Goal: Information Seeking & Learning: Learn about a topic

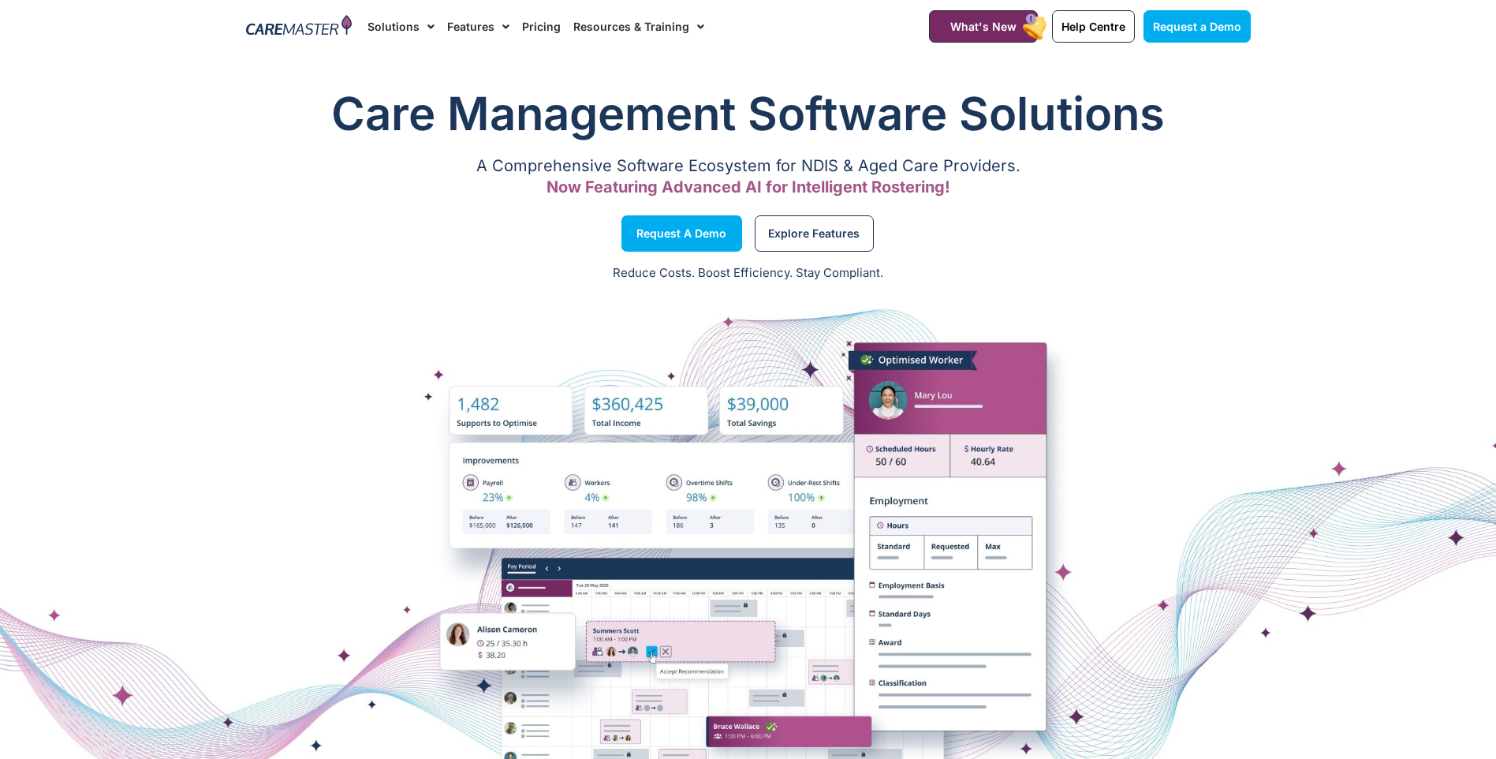
click at [305, 34] on img at bounding box center [299, 27] width 106 height 24
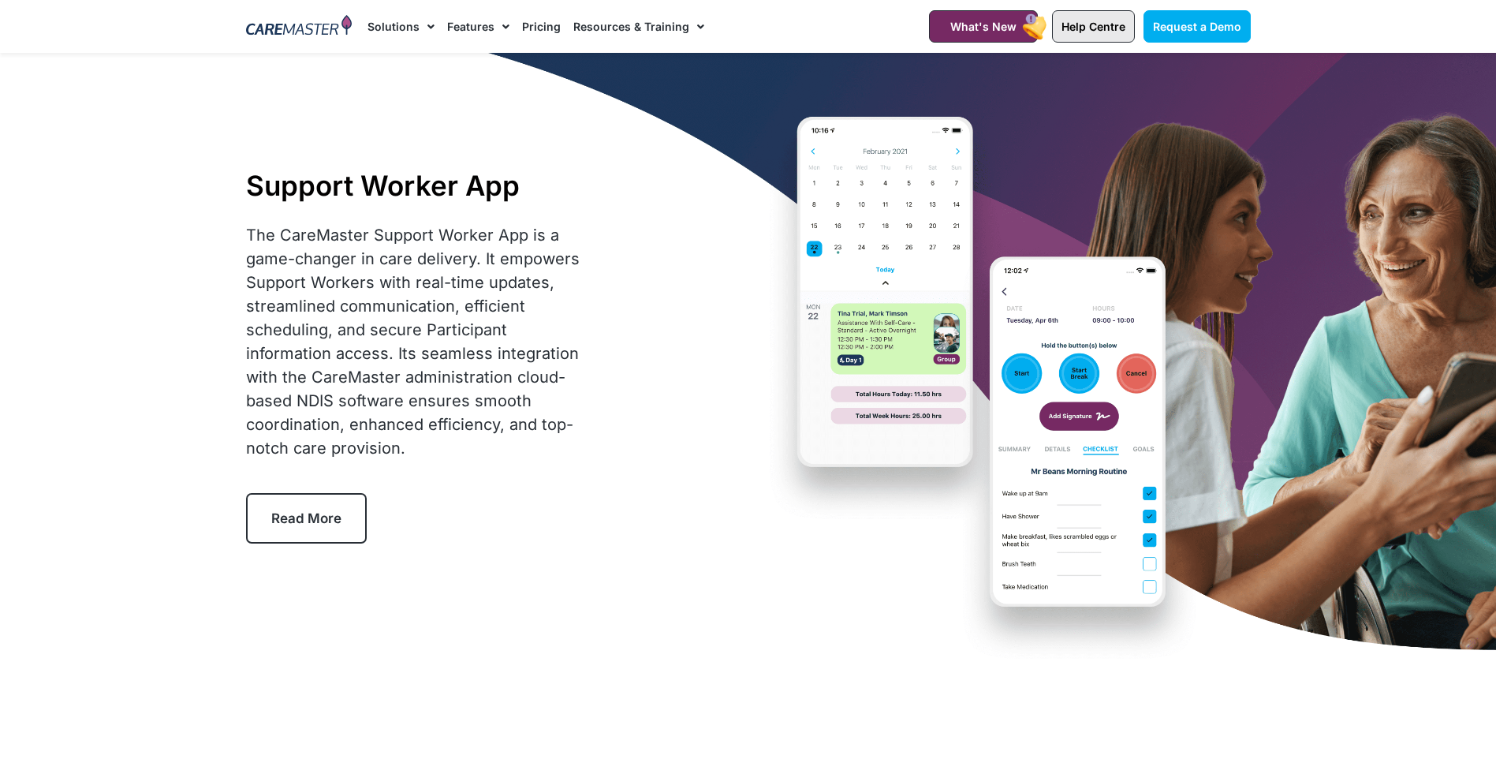
click at [1097, 32] on span "Help Centre" at bounding box center [1093, 26] width 64 height 13
